Goal: Ask a question

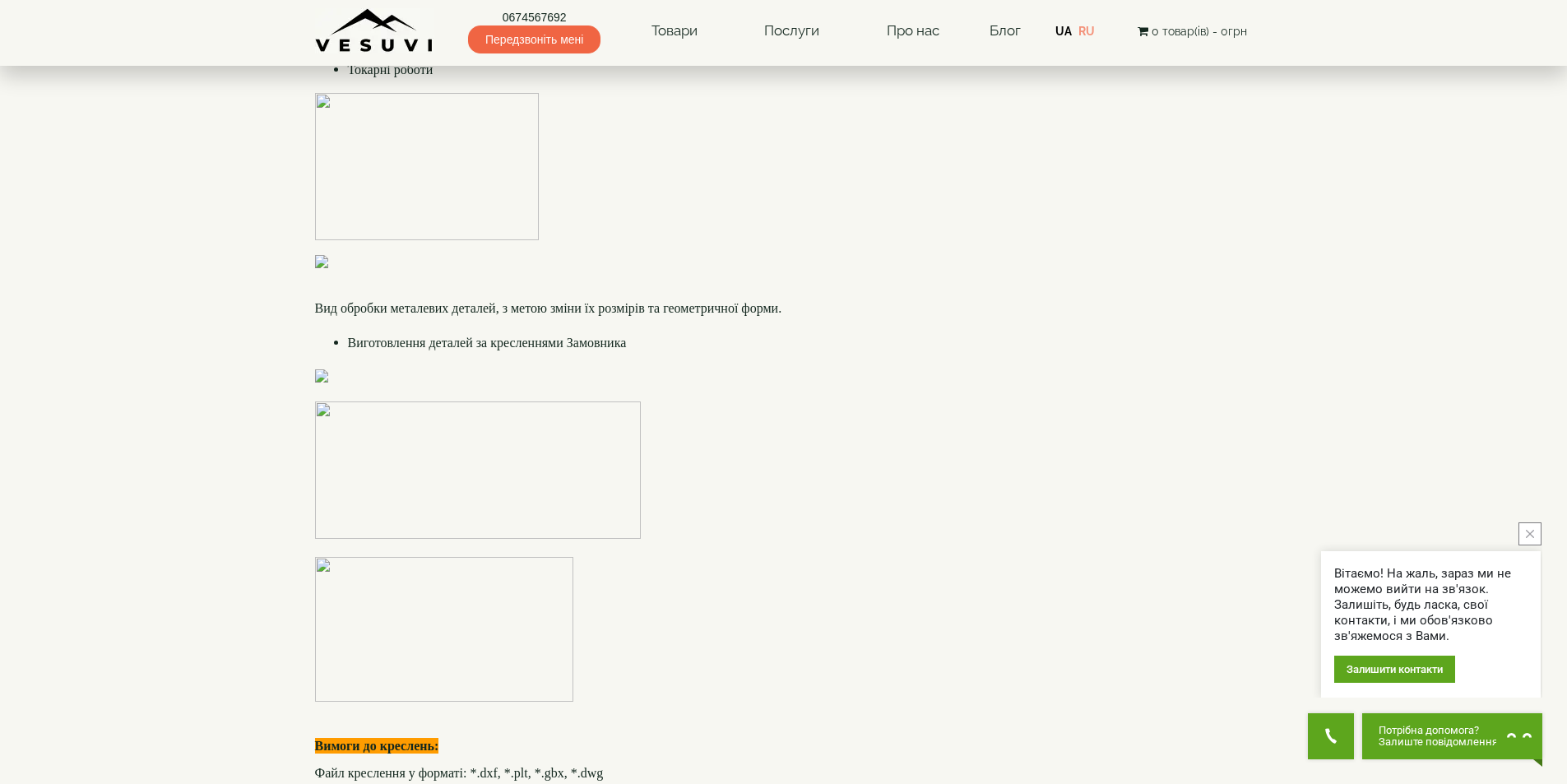
scroll to position [4029, 0]
click at [434, 381] on img at bounding box center [435, 374] width 242 height 13
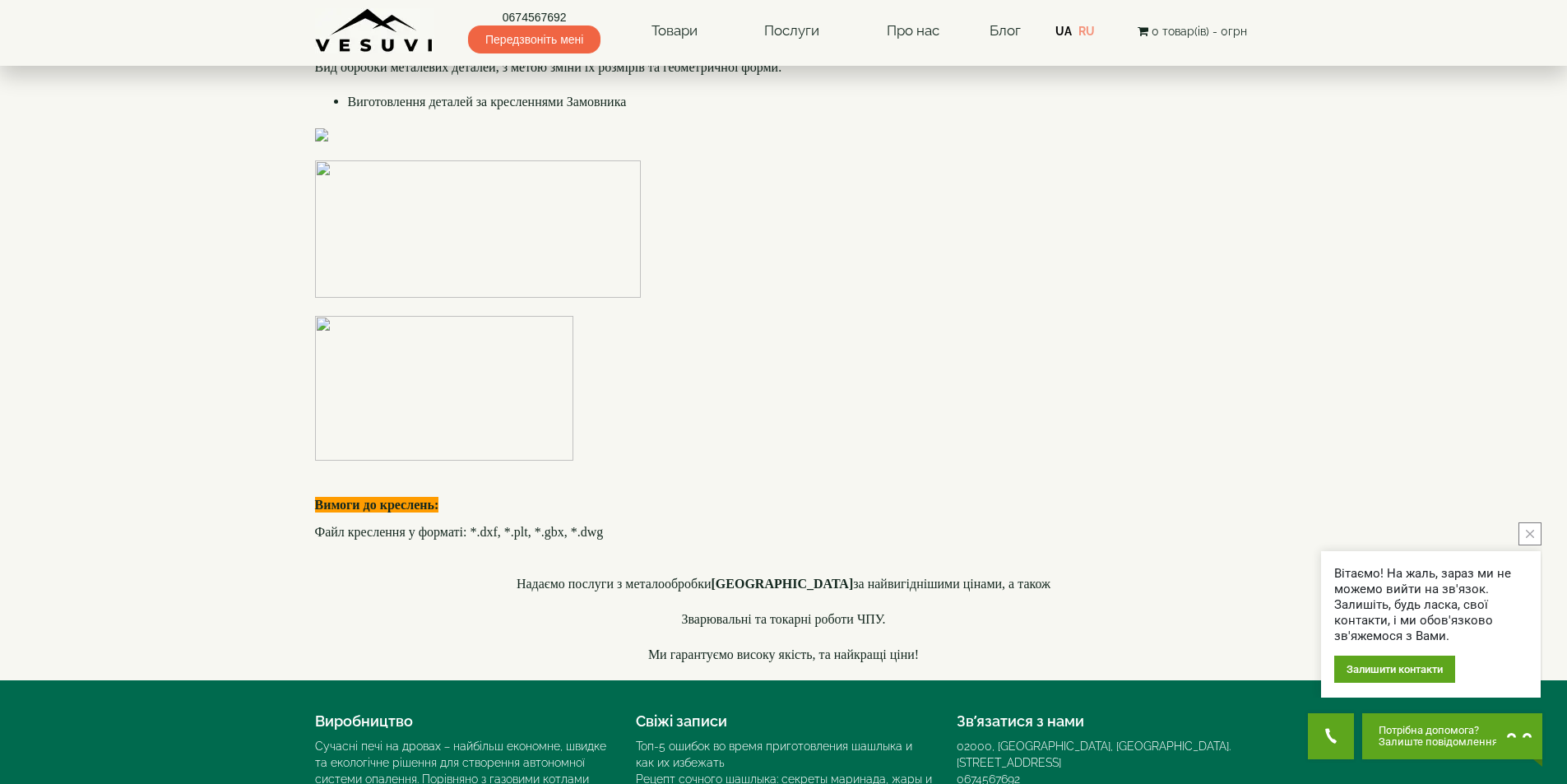
scroll to position [4111, 0]
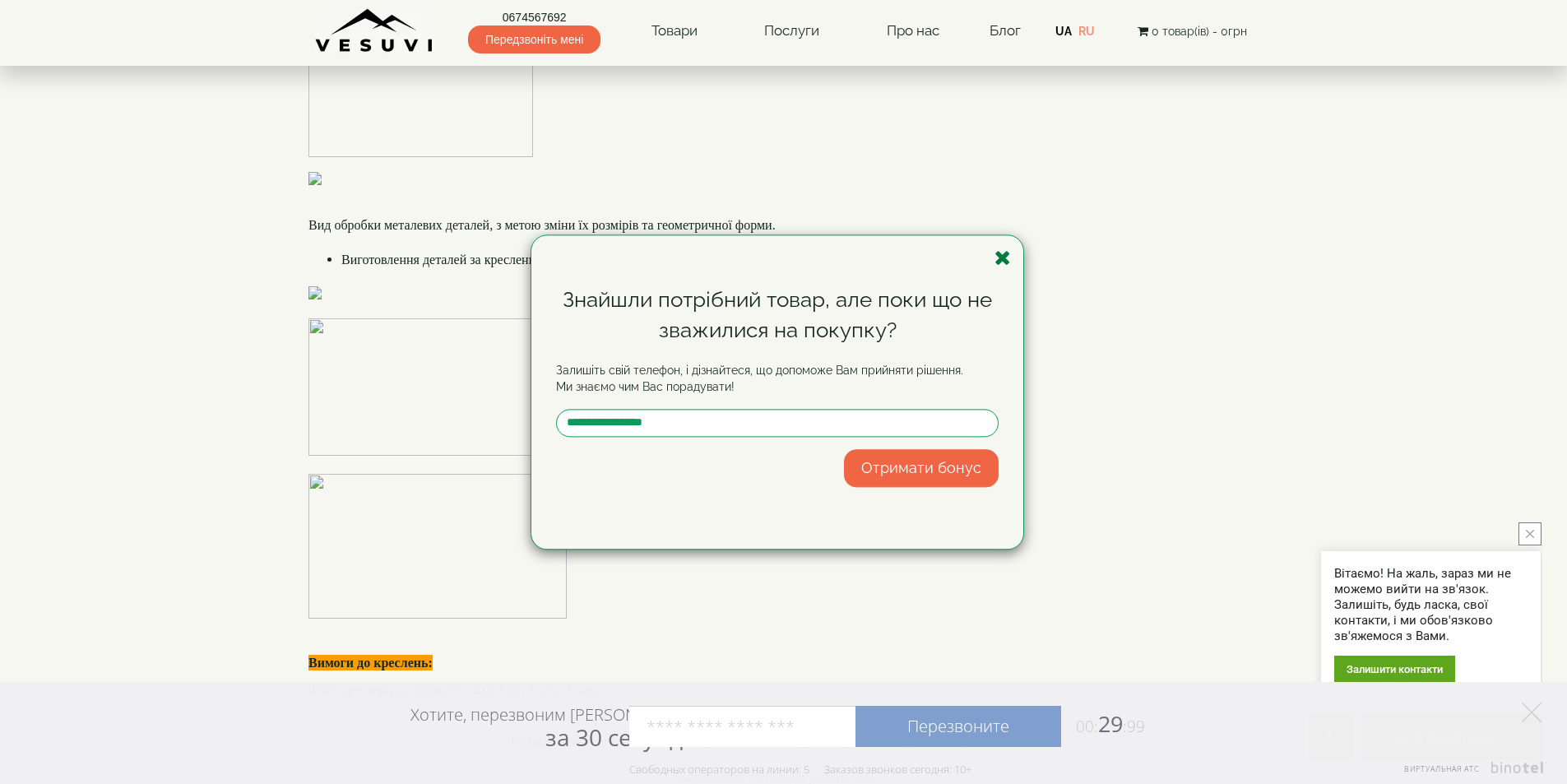
click at [1005, 261] on icon "button" at bounding box center [1003, 257] width 16 height 20
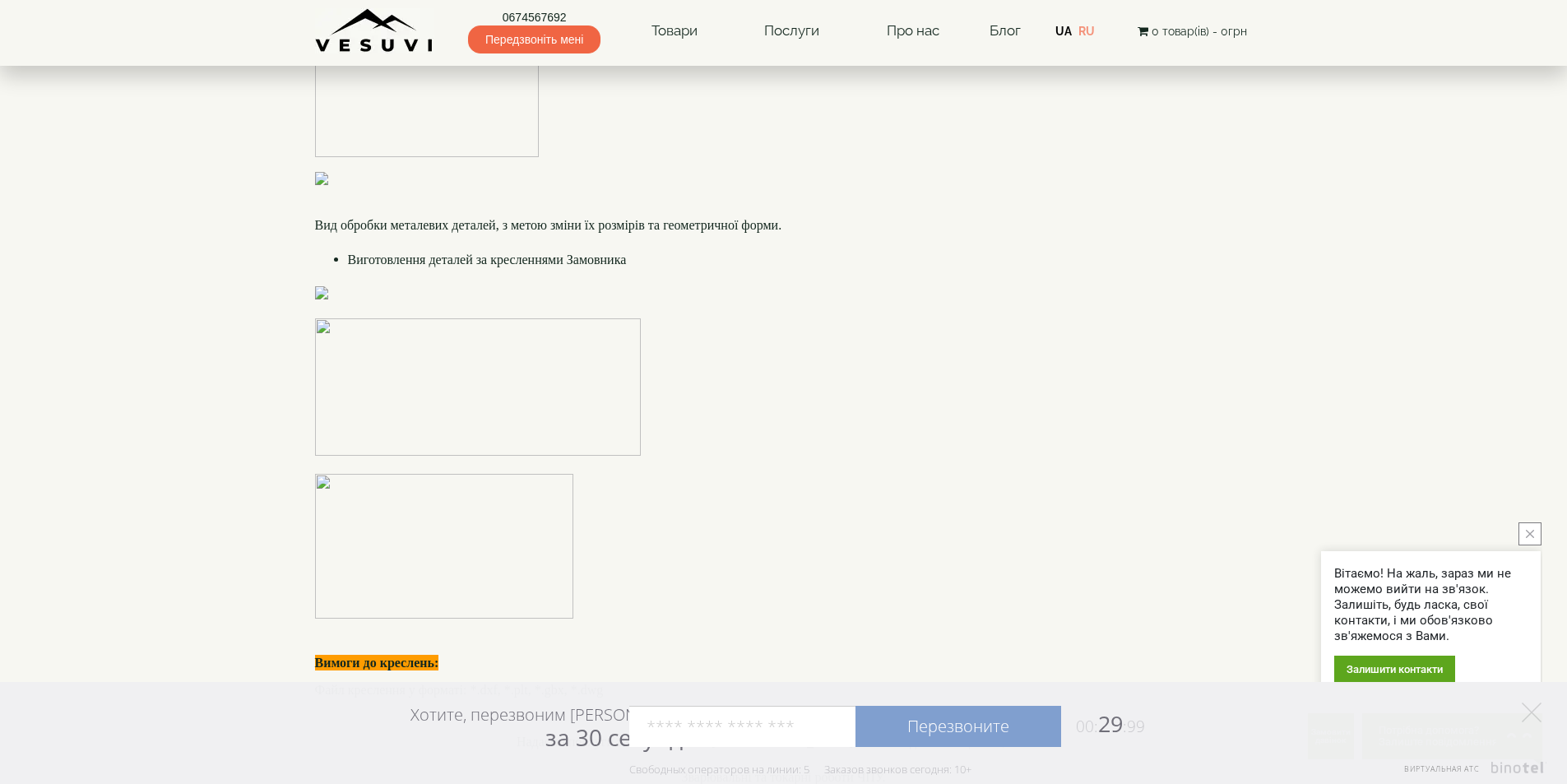
click at [1374, 666] on div "Залишити контакти" at bounding box center [1395, 669] width 121 height 27
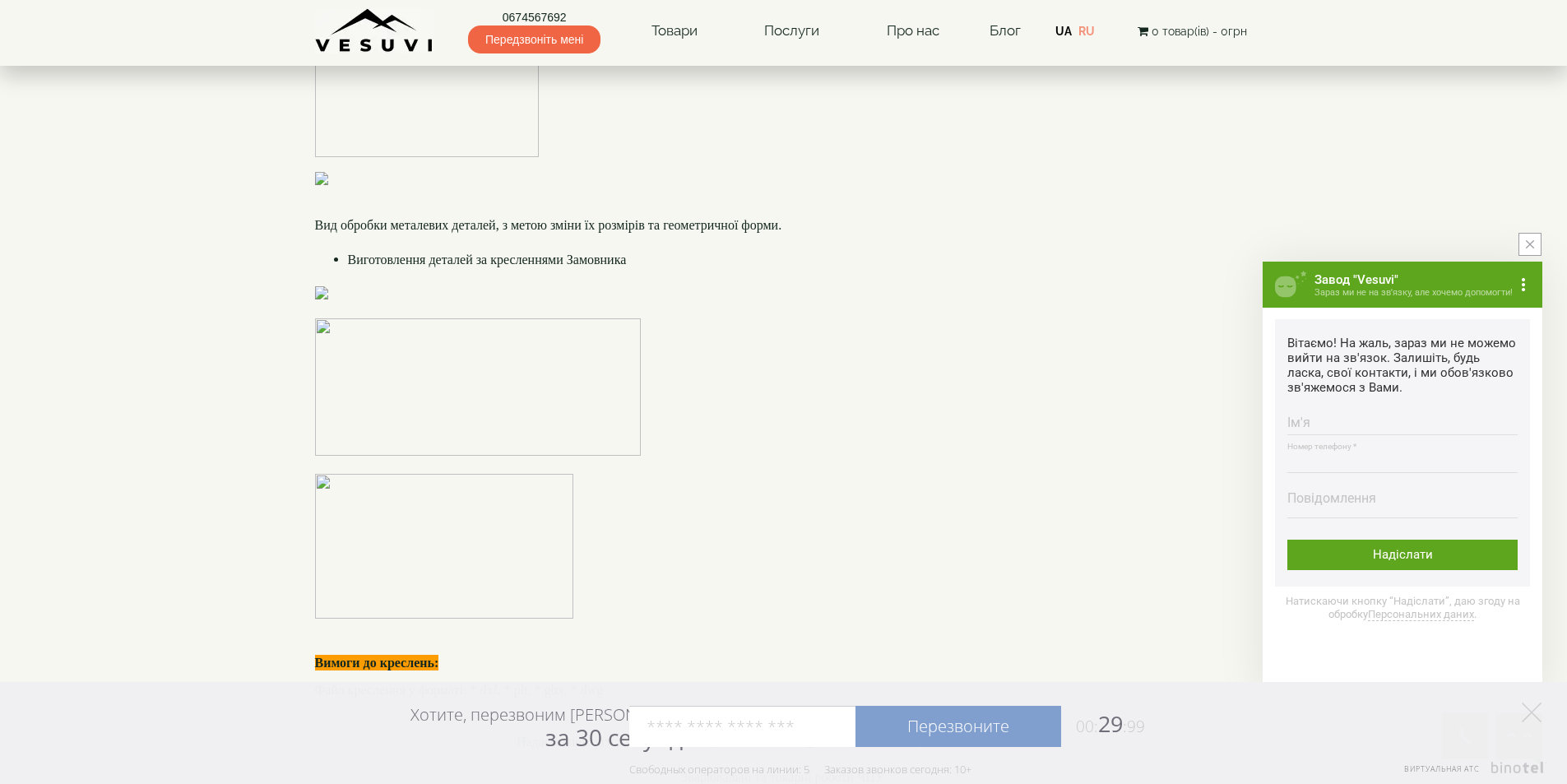
click at [1349, 456] on input "Номер телефону * Номер повинен містити від 9 до 16 цифр" at bounding box center [1402, 457] width 230 height 32
click at [1349, 503] on textarea "Повідомлення Максимальна довжина тексту 500 символів" at bounding box center [1402, 504] width 230 height 27
click at [1374, 460] on input "Номер телефону * Номер повинен містити від 9 до 16 цифр" at bounding box center [1402, 457] width 230 height 32
type input "**********"
click at [1323, 501] on textarea "Повідомлення Максимальна довжина тексту 500 символів" at bounding box center [1402, 504] width 230 height 27
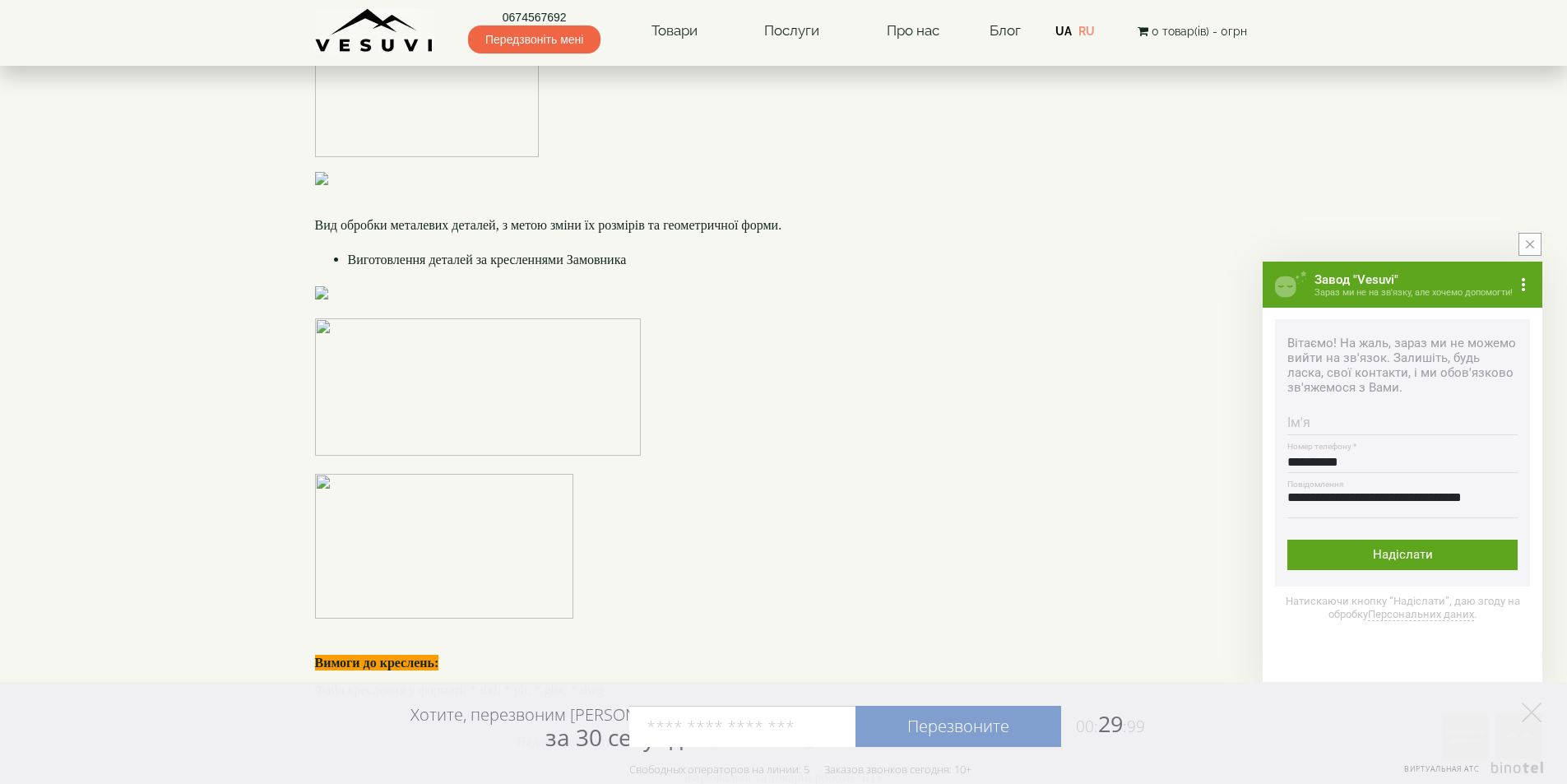
scroll to position [1, 0]
type textarea "**********"
click at [1403, 558] on div "Надіслати" at bounding box center [1402, 554] width 230 height 30
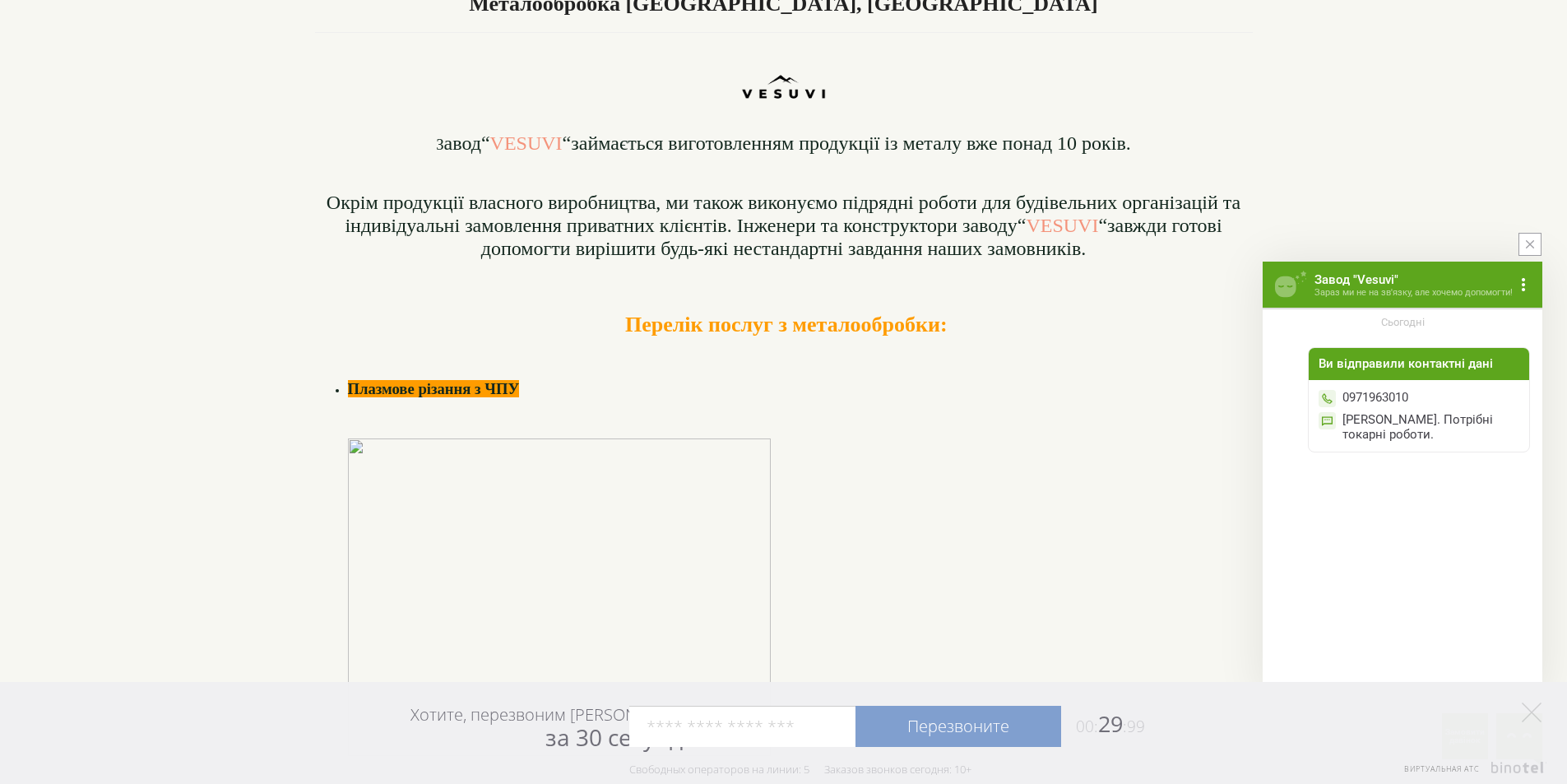
scroll to position [0, 0]
